Goal: Transaction & Acquisition: Subscribe to service/newsletter

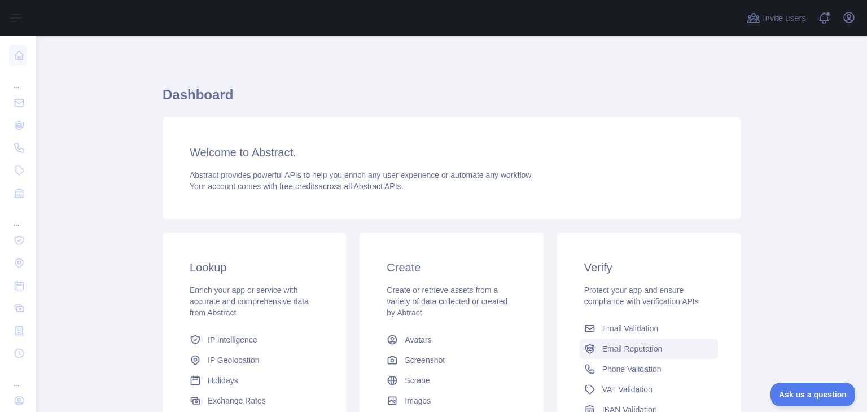
click at [666, 348] on link "Email Reputation" at bounding box center [648, 348] width 138 height 20
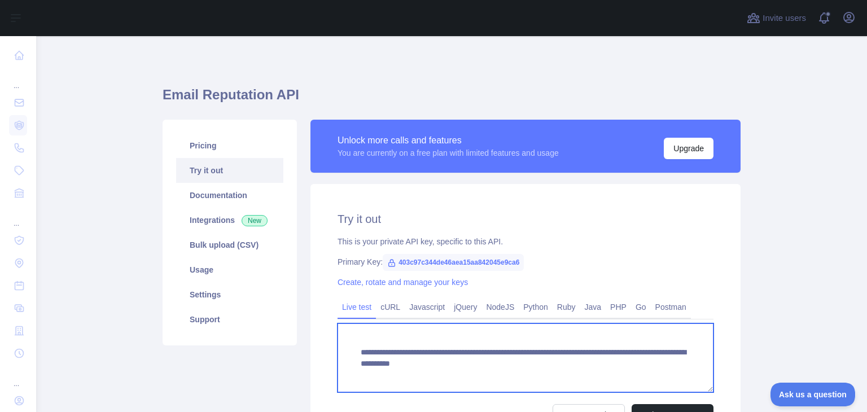
click at [666, 348] on textarea "**********" at bounding box center [525, 357] width 376 height 69
click at [671, 370] on textarea "**********" at bounding box center [525, 357] width 376 height 69
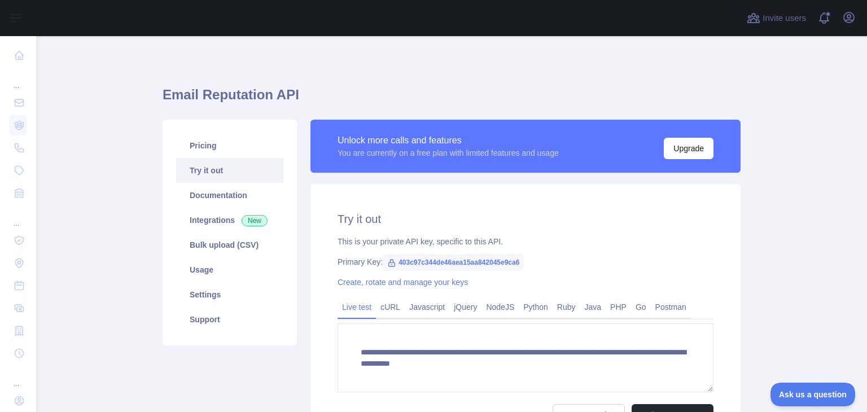
click at [423, 261] on span "403c97c344de46aea15aa842045e9ca6" at bounding box center [453, 262] width 141 height 17
copy span "403c97c344de46aea15aa842045e9ca6"
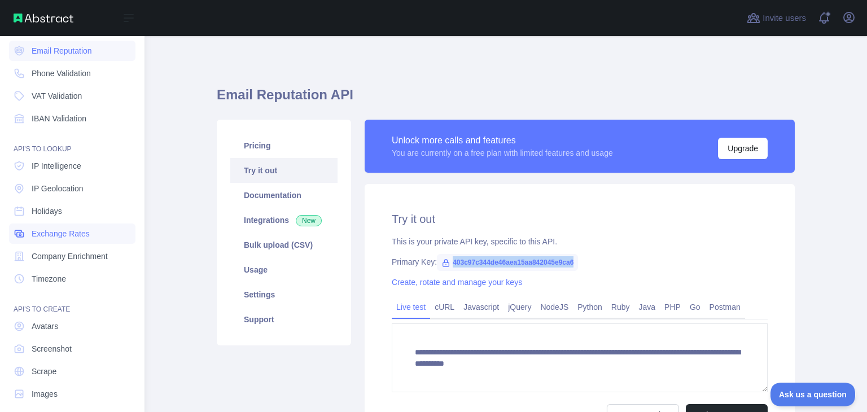
scroll to position [85, 0]
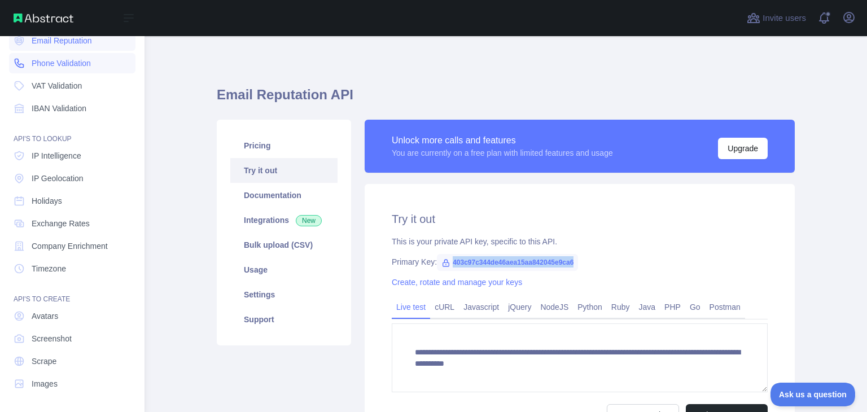
click at [70, 66] on span "Phone Validation" at bounding box center [61, 63] width 59 height 11
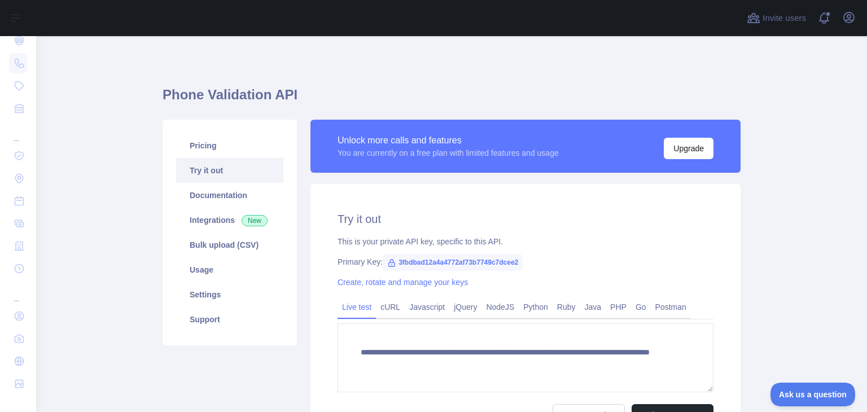
click at [500, 262] on span "3fbdbad12a4a4772af73b7749c7dcee2" at bounding box center [453, 262] width 140 height 17
copy span "3fbdbad12a4a4772af73b7749c7dcee2"
click at [724, 252] on div "**********" at bounding box center [525, 318] width 430 height 269
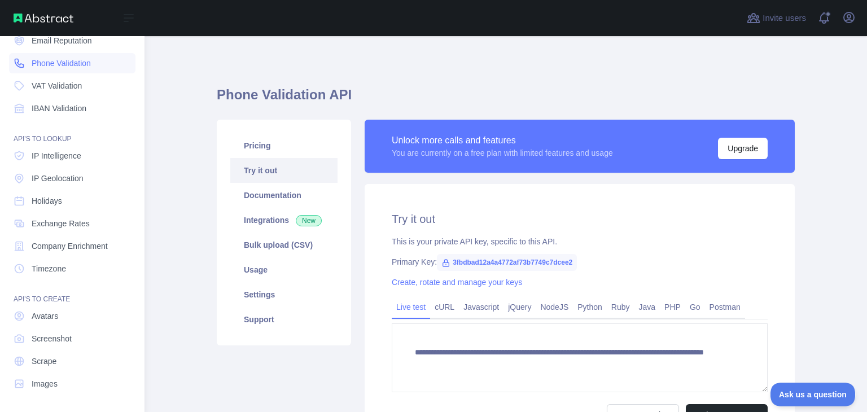
click at [40, 59] on span "Phone Validation" at bounding box center [61, 63] width 59 height 11
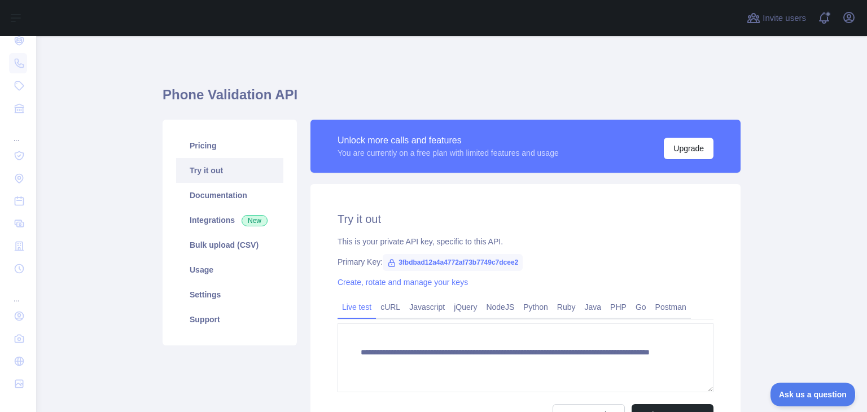
click at [478, 262] on span "3fbdbad12a4a4772af73b7749c7dcee2" at bounding box center [453, 262] width 140 height 17
copy span "3fbdbad12a4a4772af73b7749c7dcee2"
click at [756, 188] on main "**********" at bounding box center [451, 224] width 830 height 376
click at [465, 261] on span "3fbdbad12a4a4772af73b7749c7dcee2" at bounding box center [453, 262] width 140 height 17
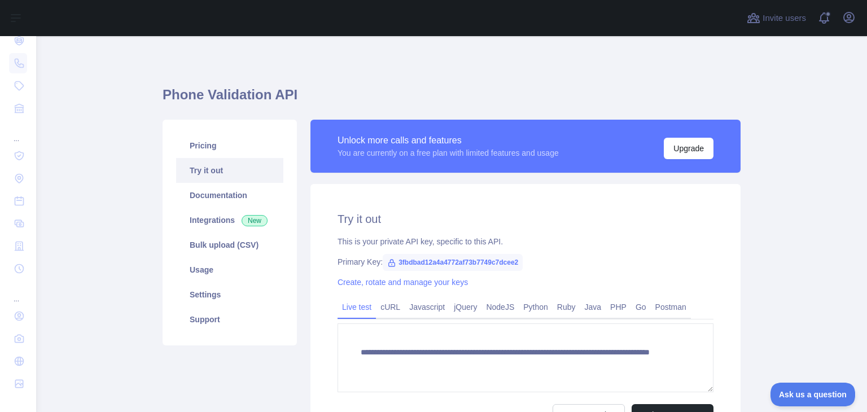
click at [465, 261] on span "3fbdbad12a4a4772af73b7749c7dcee2" at bounding box center [453, 262] width 140 height 17
copy span "3fbdbad12a4a4772af73b7749c7dcee2"
click at [685, 65] on div "**********" at bounding box center [451, 265] width 578 height 405
click at [687, 150] on button "Upgrade" at bounding box center [688, 148] width 50 height 21
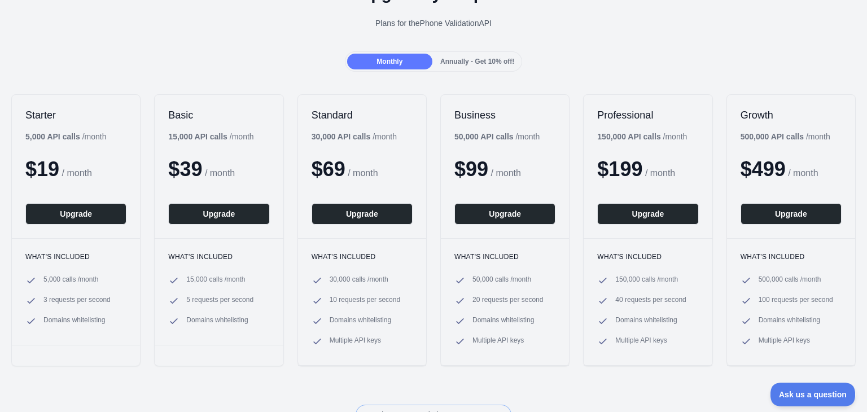
scroll to position [74, 0]
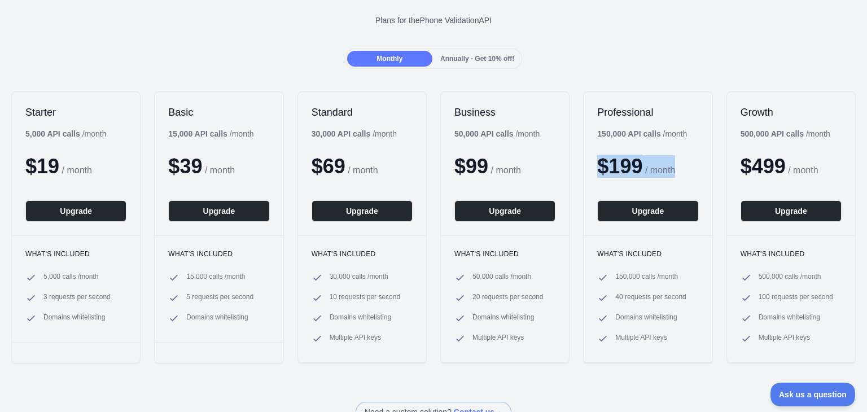
drag, startPoint x: 591, startPoint y: 166, endPoint x: 676, endPoint y: 174, distance: 85.6
click at [676, 174] on div "$ 199 / month" at bounding box center [647, 166] width 101 height 23
drag, startPoint x: 591, startPoint y: 134, endPoint x: 621, endPoint y: 134, distance: 29.3
click at [621, 134] on b "150,000 API calls" at bounding box center [628, 133] width 63 height 9
drag, startPoint x: 724, startPoint y: 170, endPoint x: 820, endPoint y: 171, distance: 95.4
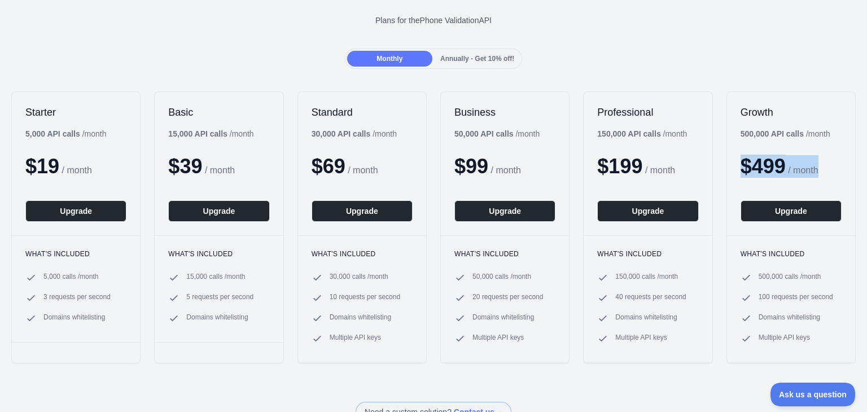
click at [820, 171] on div "Growth 500,000 API calls / month $ 499 / month Upgrade" at bounding box center [791, 163] width 128 height 143
click at [762, 136] on b "500,000 API calls" at bounding box center [771, 133] width 63 height 9
drag, startPoint x: 310, startPoint y: 134, endPoint x: 332, endPoint y: 135, distance: 22.0
click at [332, 135] on b "30,000 API calls" at bounding box center [340, 133] width 59 height 9
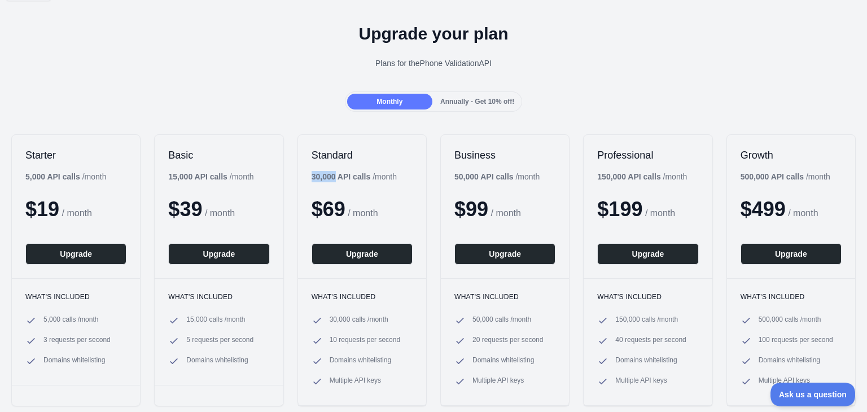
scroll to position [0, 0]
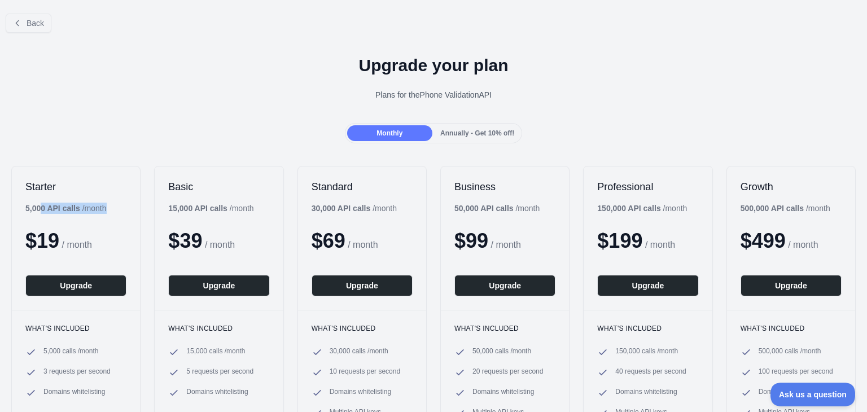
drag, startPoint x: 22, startPoint y: 209, endPoint x: 42, endPoint y: 210, distance: 20.3
click at [42, 210] on div "Starter 5,000 API calls / month $ 19 / month Upgrade" at bounding box center [76, 237] width 128 height 143
click at [42, 210] on b "5,000 API calls" at bounding box center [52, 208] width 55 height 9
drag, startPoint x: 45, startPoint y: 210, endPoint x: 23, endPoint y: 209, distance: 22.6
click at [23, 209] on div "Starter 5,000 API calls / month $ 19 / month Upgrade" at bounding box center [76, 237] width 128 height 143
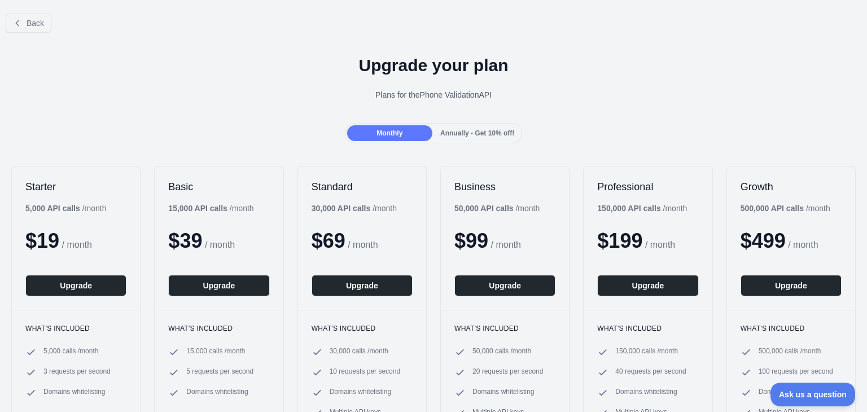
click at [774, 65] on h1 "Upgrade your plan" at bounding box center [433, 65] width 849 height 20
click at [708, 61] on h1 "Upgrade your plan" at bounding box center [433, 65] width 849 height 20
click at [36, 24] on span "Back" at bounding box center [35, 23] width 17 height 9
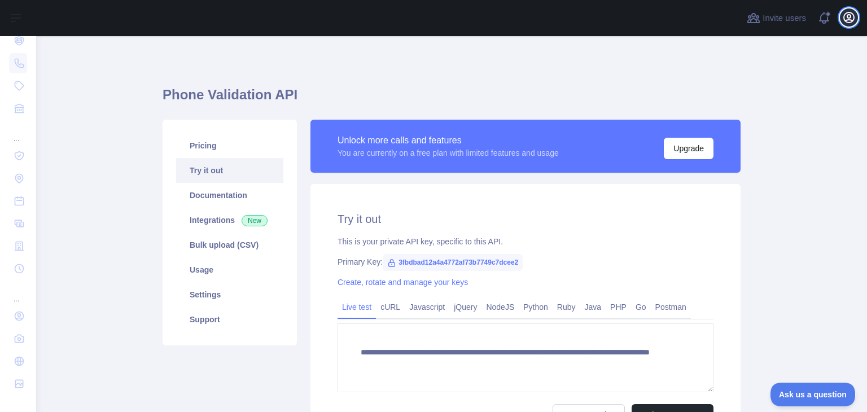
click at [849, 19] on icon "button" at bounding box center [849, 18] width 14 height 14
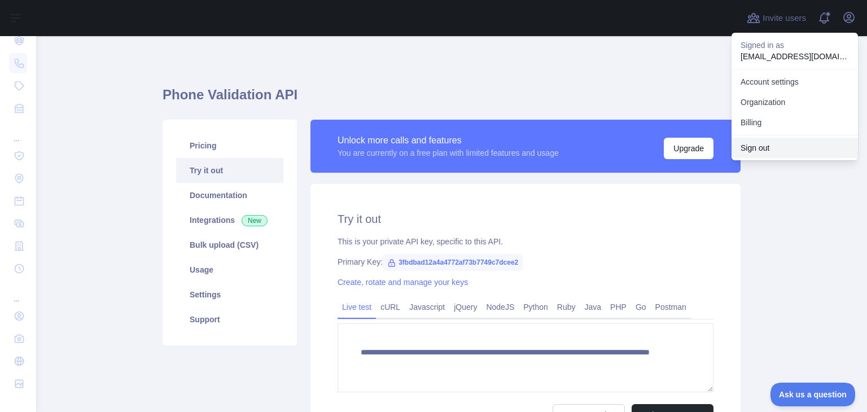
click at [763, 145] on button "Sign out" at bounding box center [794, 148] width 126 height 20
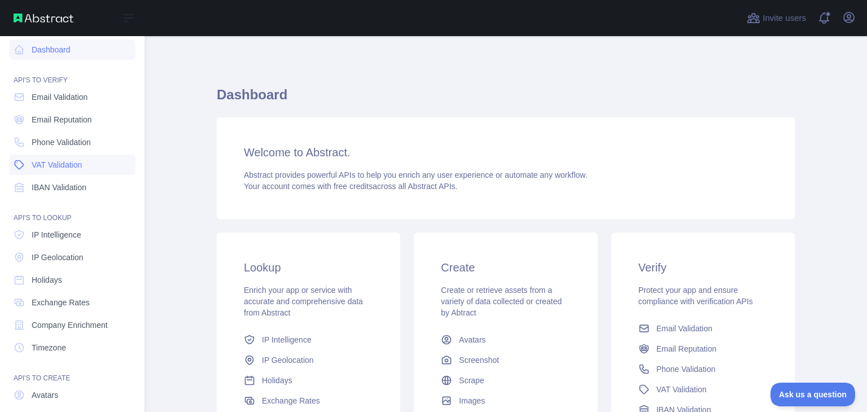
scroll to position [11, 0]
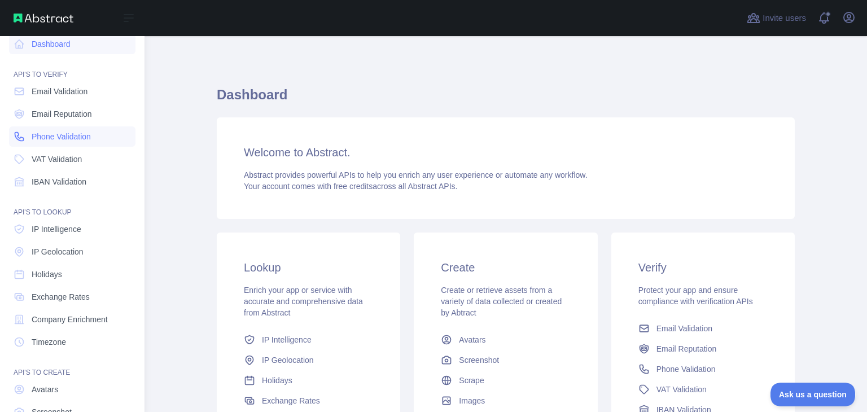
click at [59, 139] on span "Phone Validation" at bounding box center [61, 136] width 59 height 11
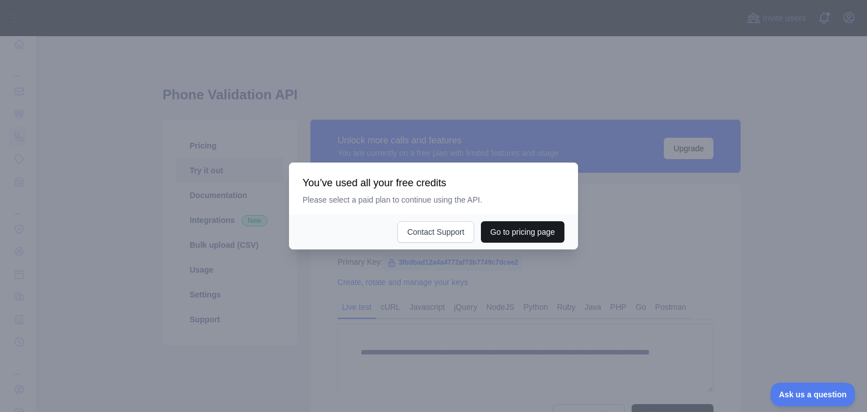
click at [505, 228] on button "Go to pricing page" at bounding box center [522, 231] width 83 height 21
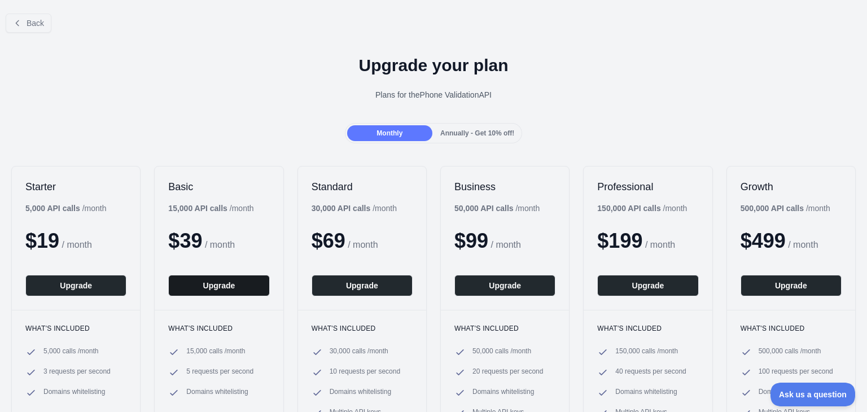
click at [237, 286] on button "Upgrade" at bounding box center [218, 285] width 101 height 21
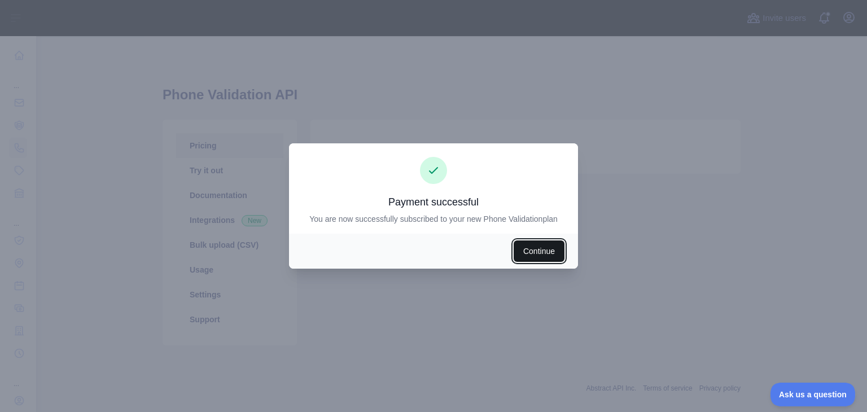
click at [532, 247] on button "Continue" at bounding box center [538, 250] width 51 height 21
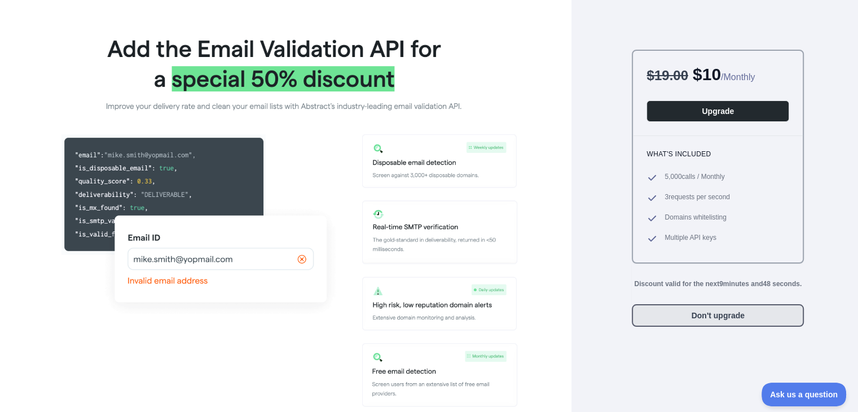
click at [720, 316] on button "Don't upgrade" at bounding box center [718, 315] width 172 height 23
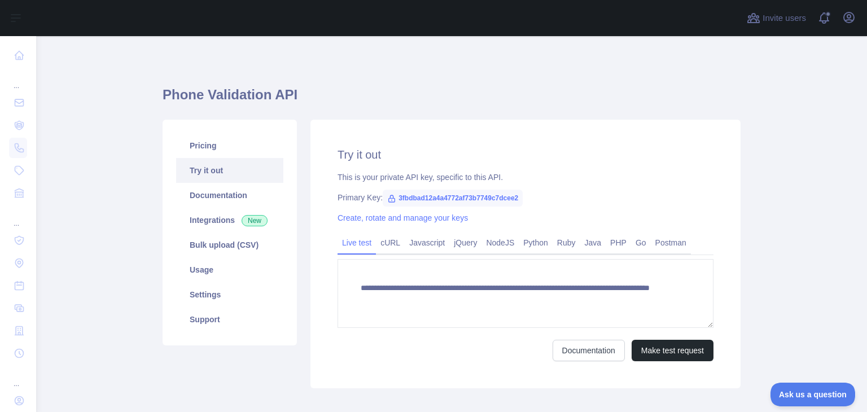
click at [459, 199] on span "3fbdbad12a4a4772af73b7749c7dcee2" at bounding box center [453, 198] width 140 height 17
copy span "3fbdbad12a4a4772af73b7749c7dcee2"
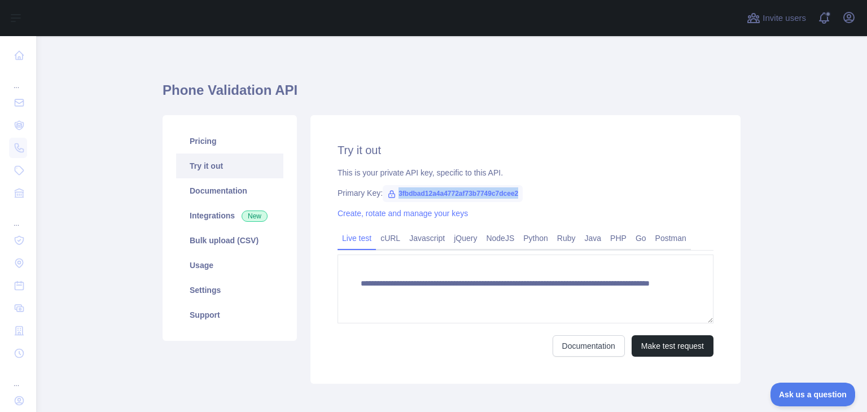
scroll to position [5, 0]
click at [445, 373] on div "**********" at bounding box center [525, 249] width 430 height 269
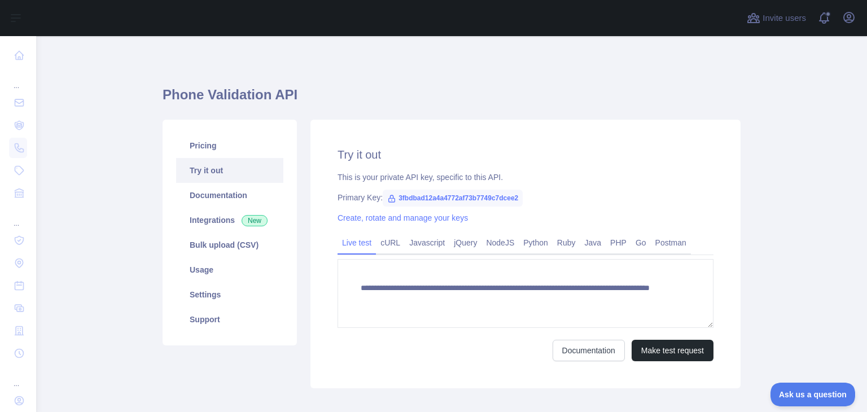
click at [782, 190] on main "**********" at bounding box center [451, 224] width 830 height 376
